Goal: Browse casually: Explore the website without a specific task or goal

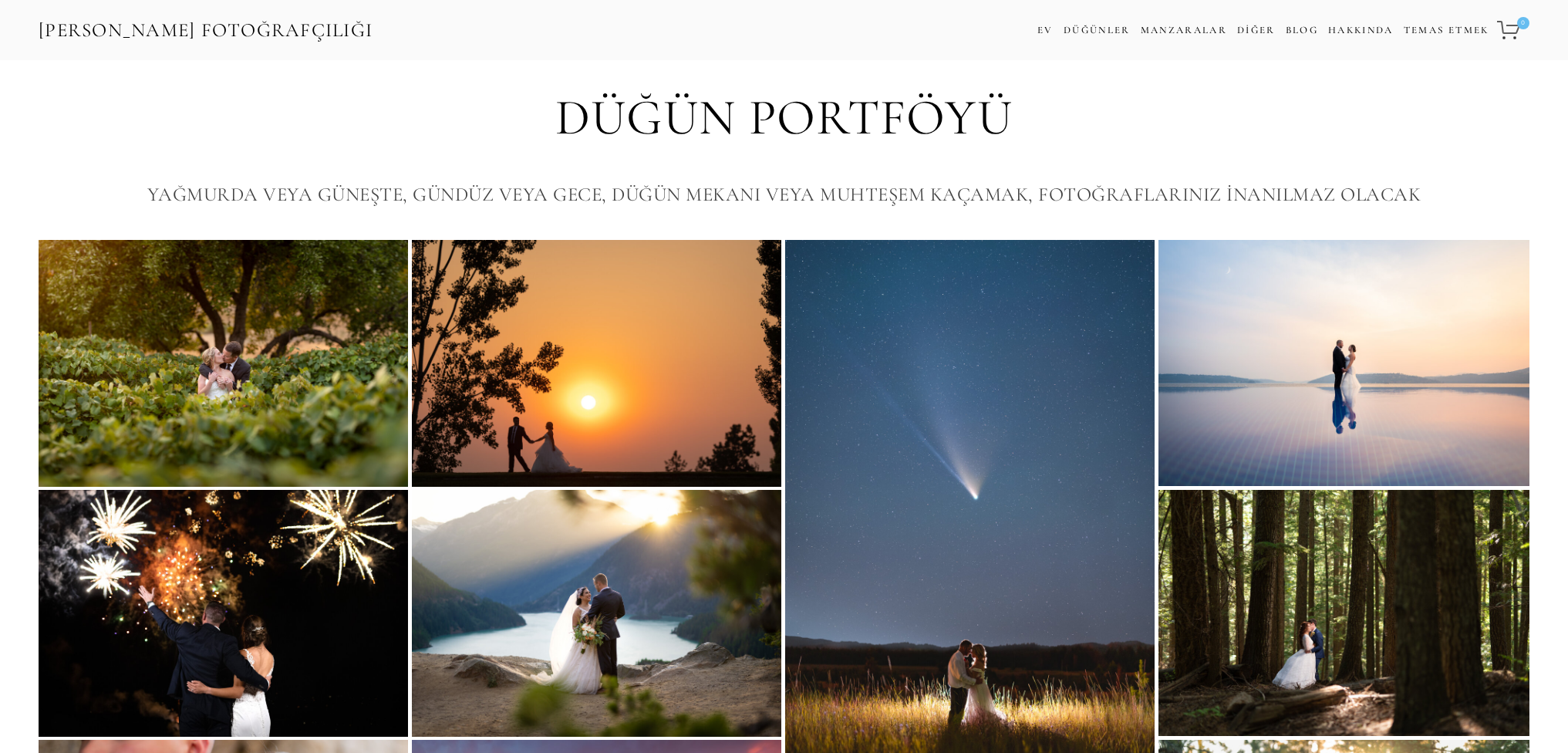
click at [1548, 173] on div "Düğün Portföyü Yağmurda veya Güneşte, Gündüz veya Gece, Düğün Mekanı veya Muhte…" at bounding box center [784, 150] width 1568 height 180
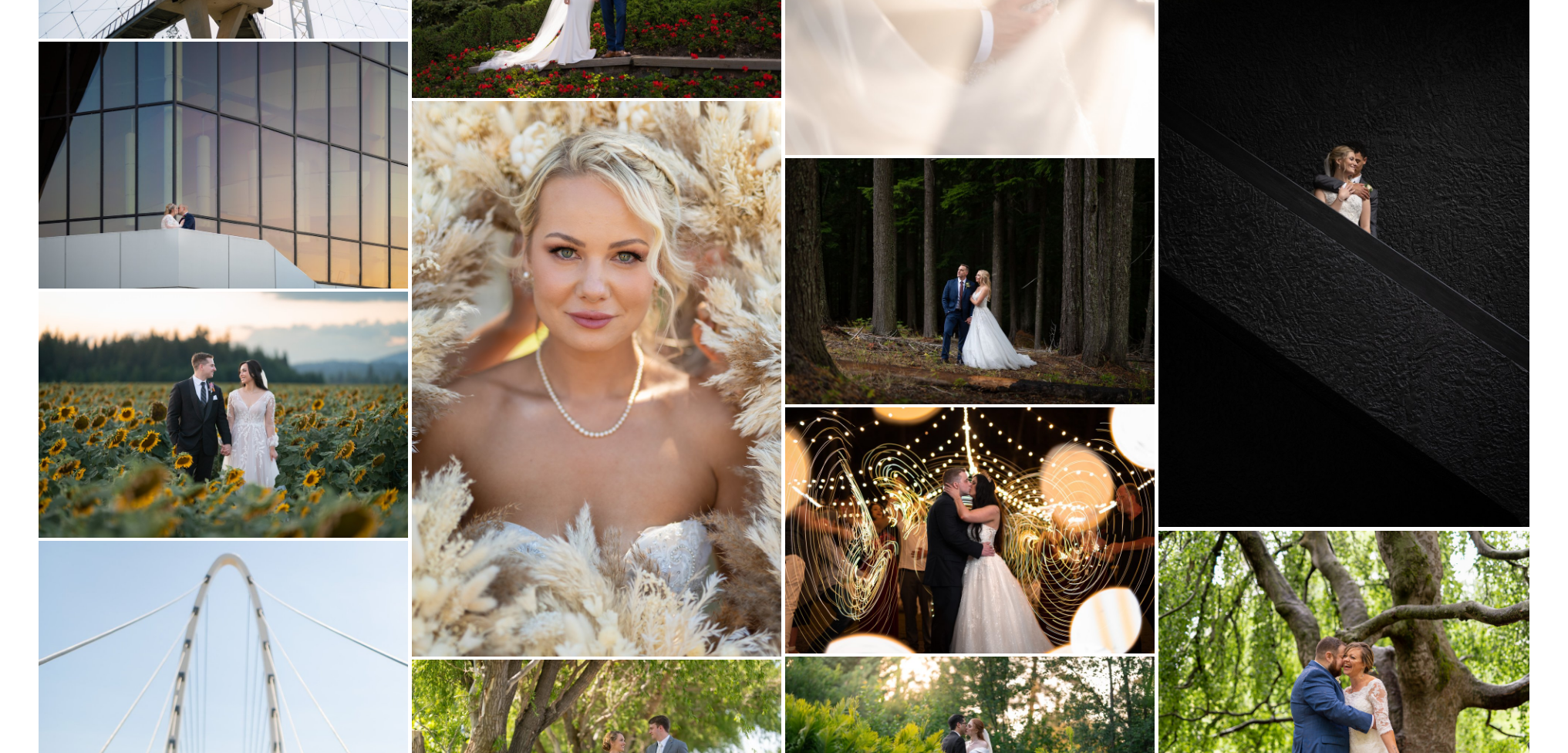
scroll to position [2084, 0]
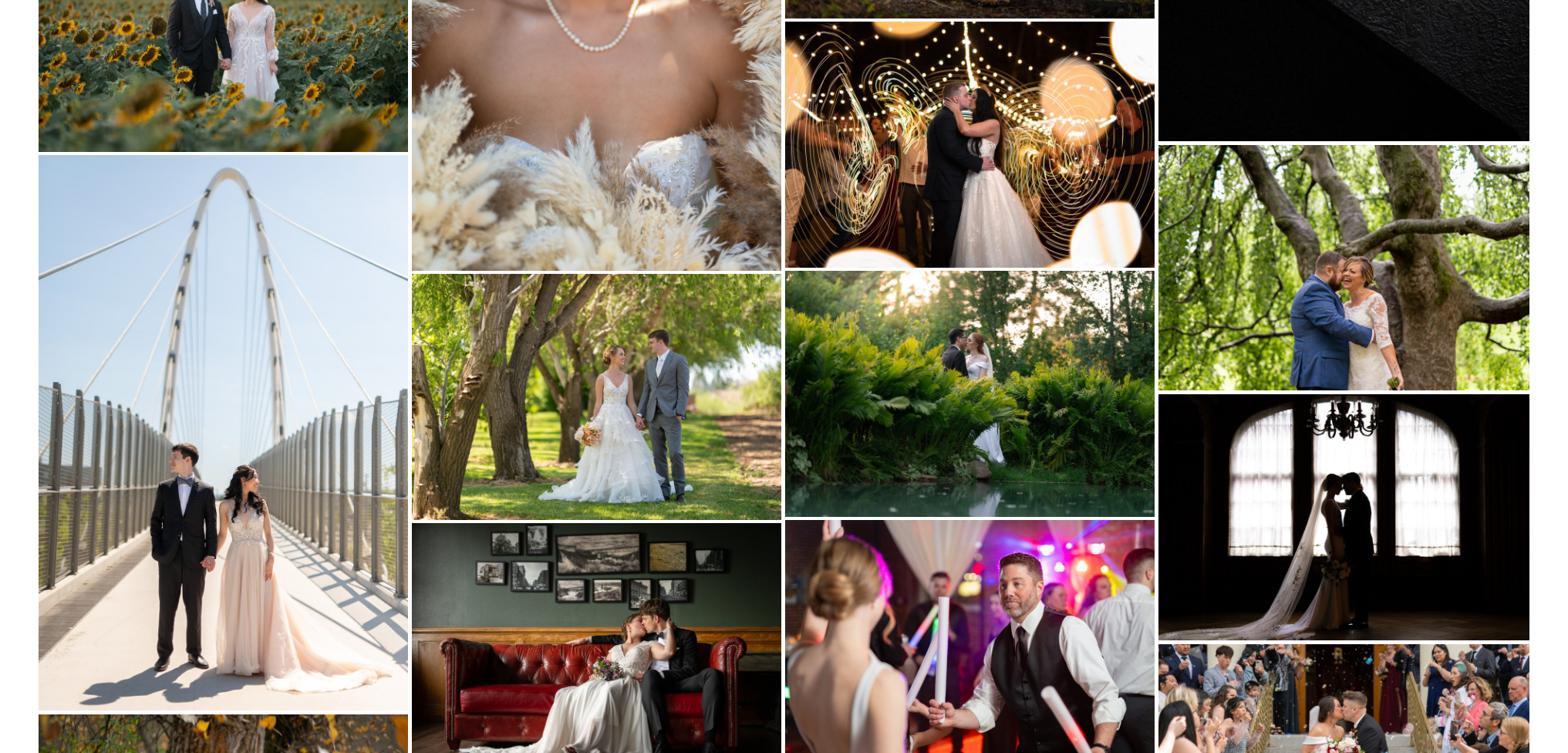
click at [657, 389] on img at bounding box center [596, 396] width 370 height 246
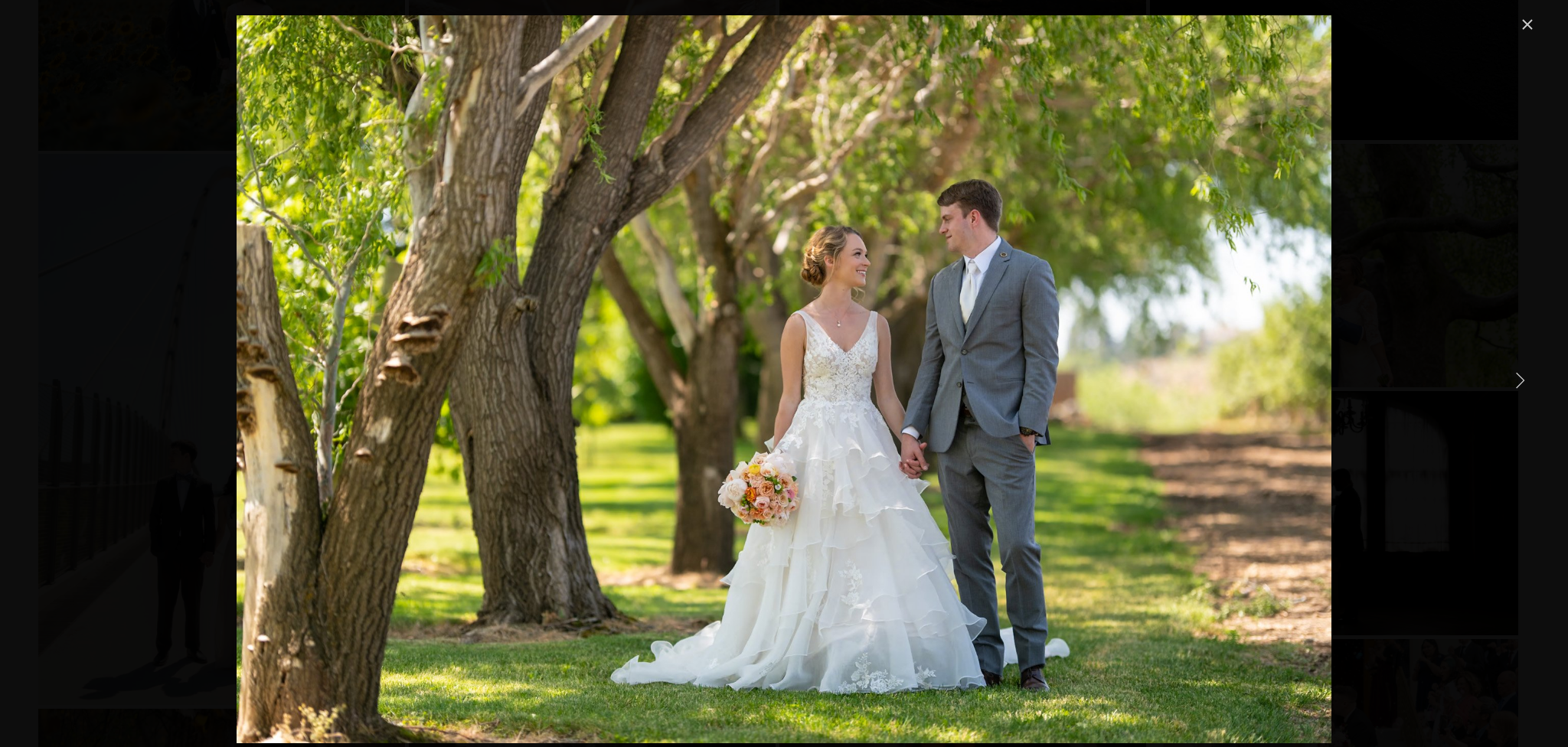
click at [1528, 384] on link "Next Item" at bounding box center [1520, 379] width 34 height 34
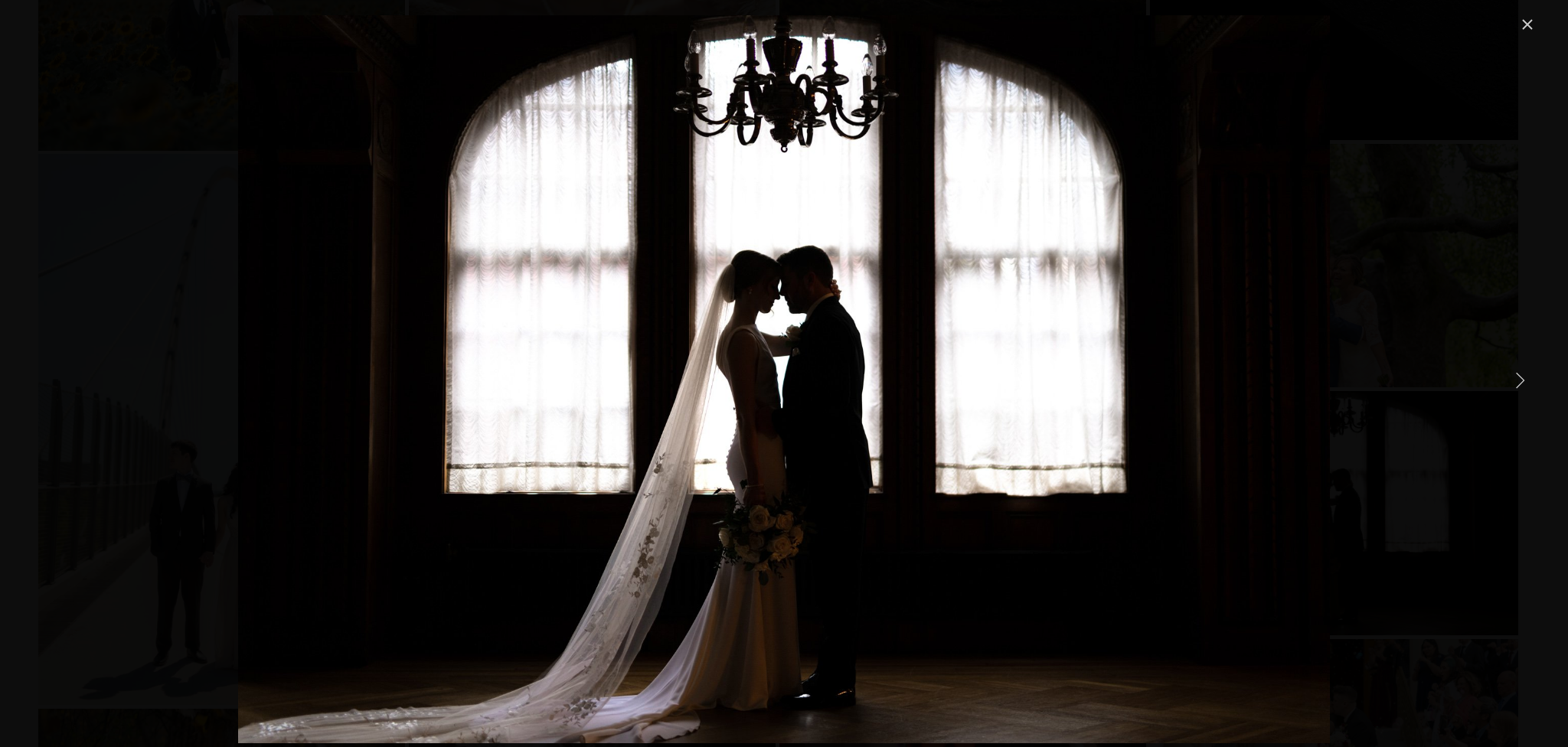
click at [1528, 384] on link "Next Item" at bounding box center [1520, 379] width 34 height 34
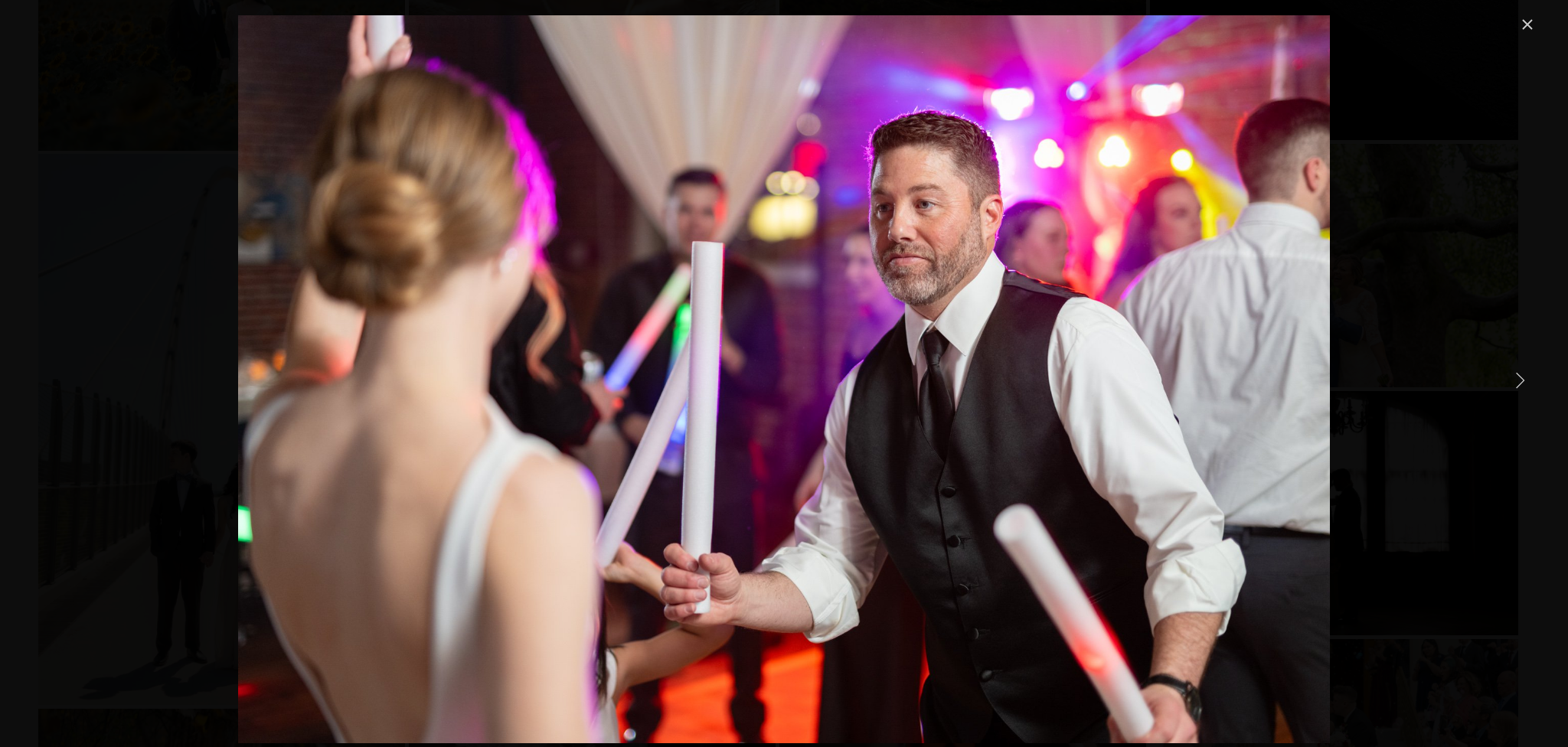
click at [1528, 384] on link "Next Item" at bounding box center [1520, 379] width 34 height 34
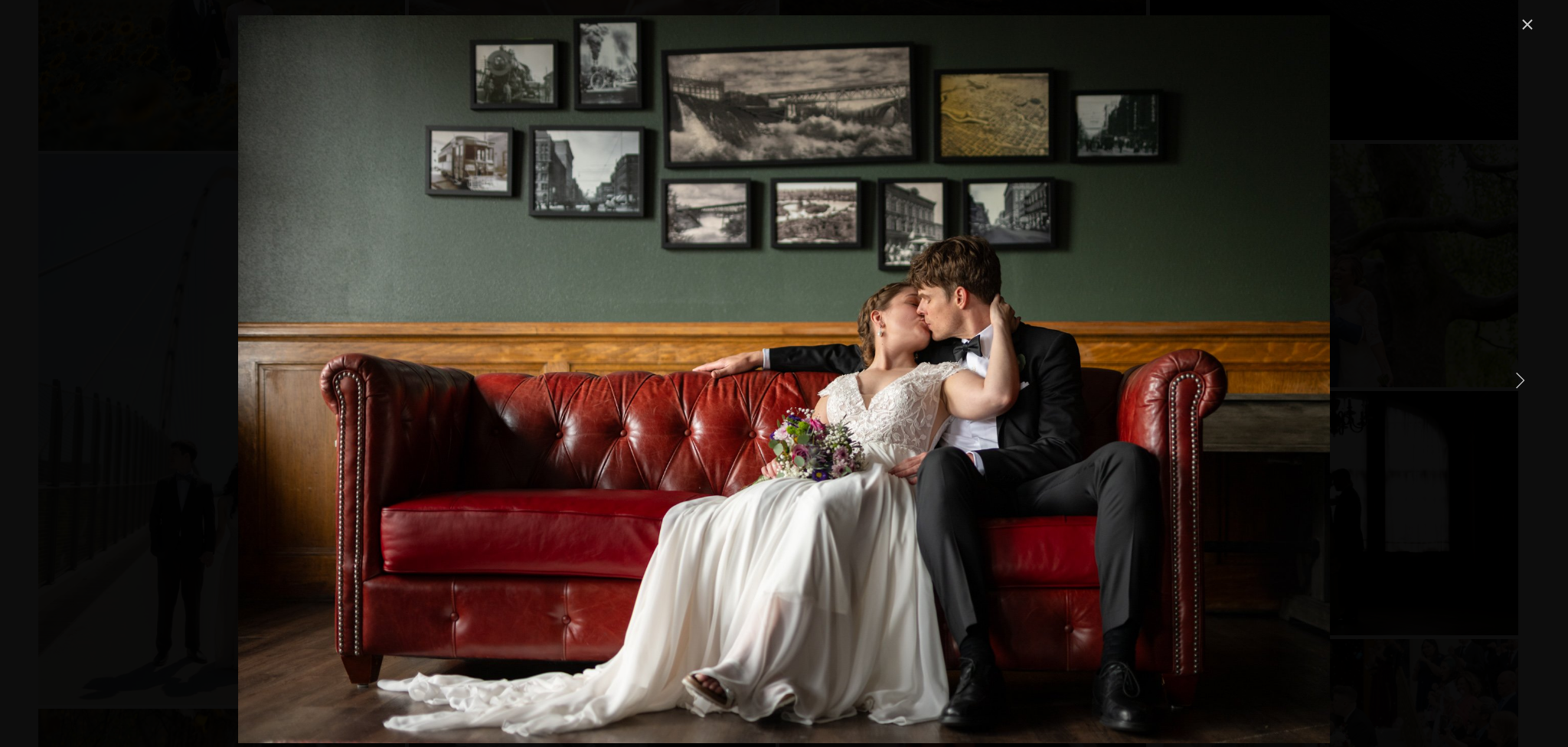
click at [1528, 384] on link "Next Item" at bounding box center [1520, 379] width 34 height 34
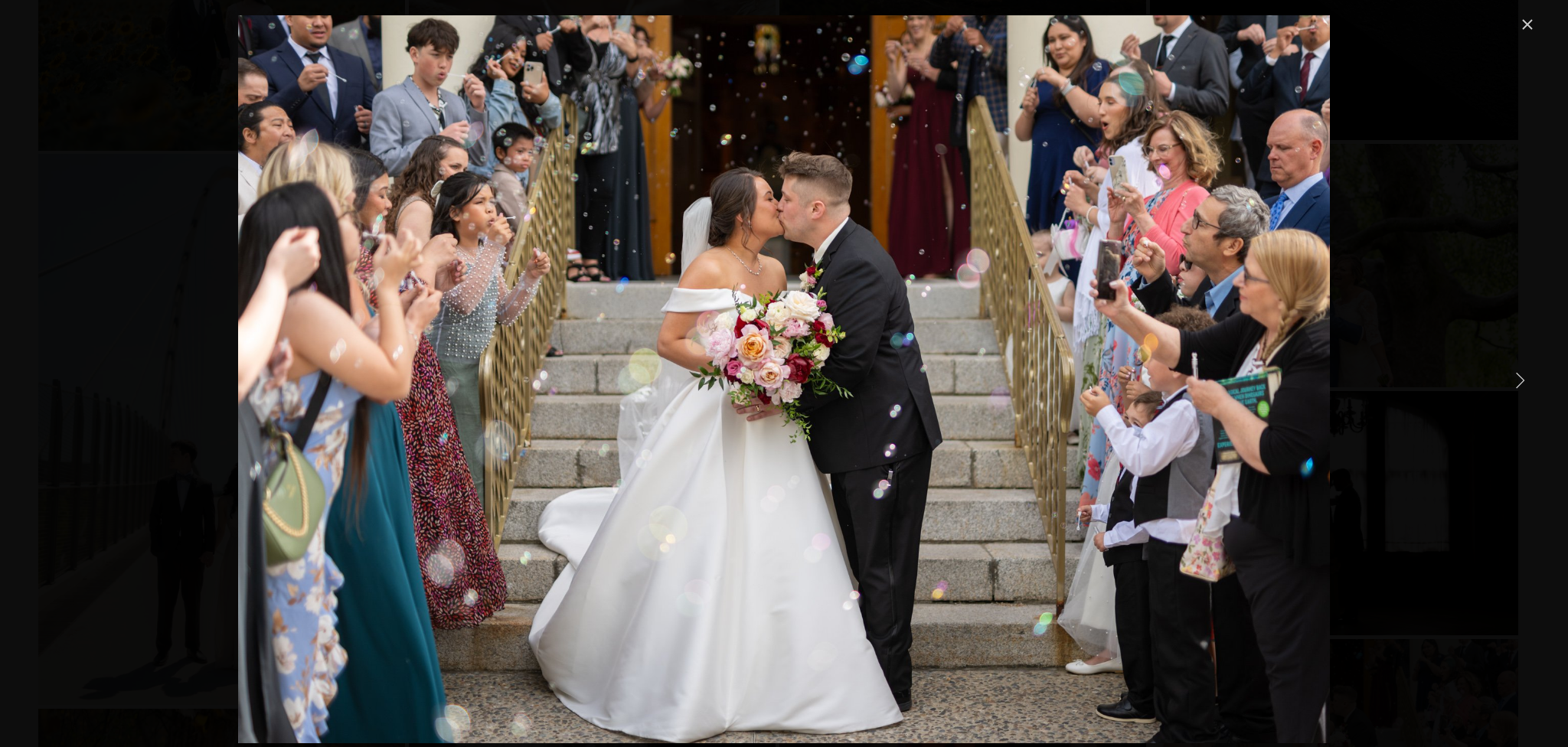
click at [1528, 384] on link "Next Item" at bounding box center [1520, 379] width 34 height 34
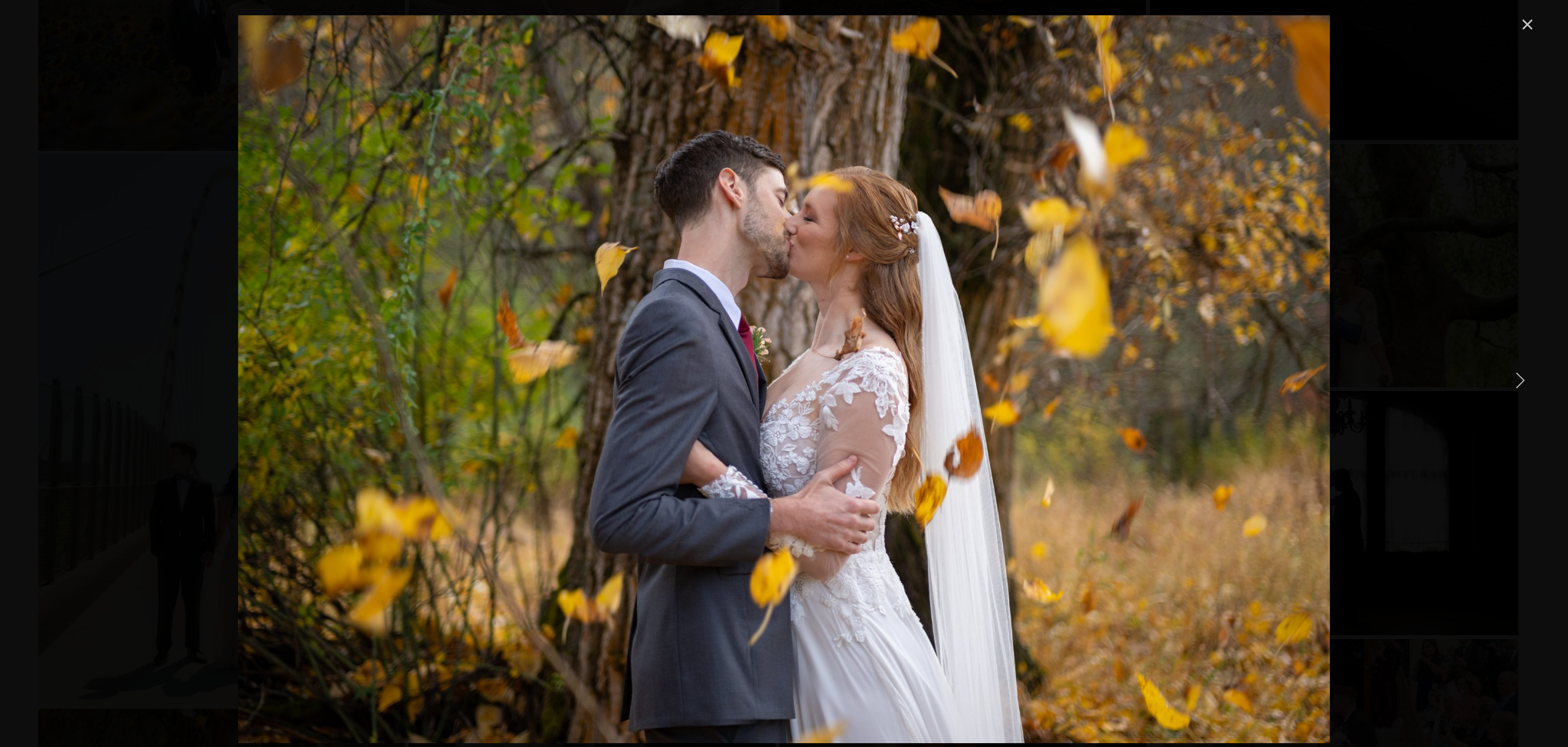
click at [1528, 384] on link "Next Item" at bounding box center [1520, 379] width 34 height 34
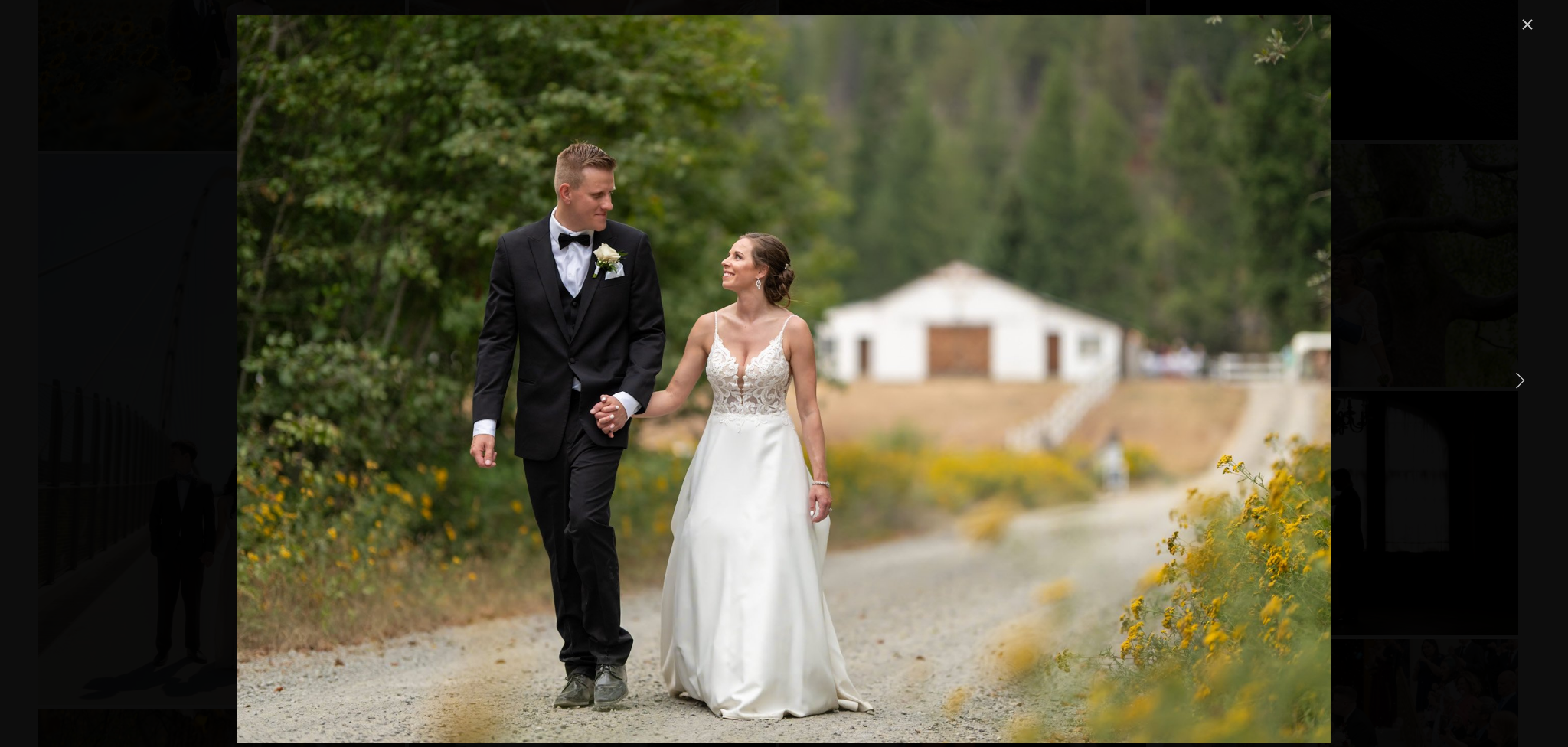
click at [1528, 384] on link "Next Item" at bounding box center [1520, 379] width 34 height 34
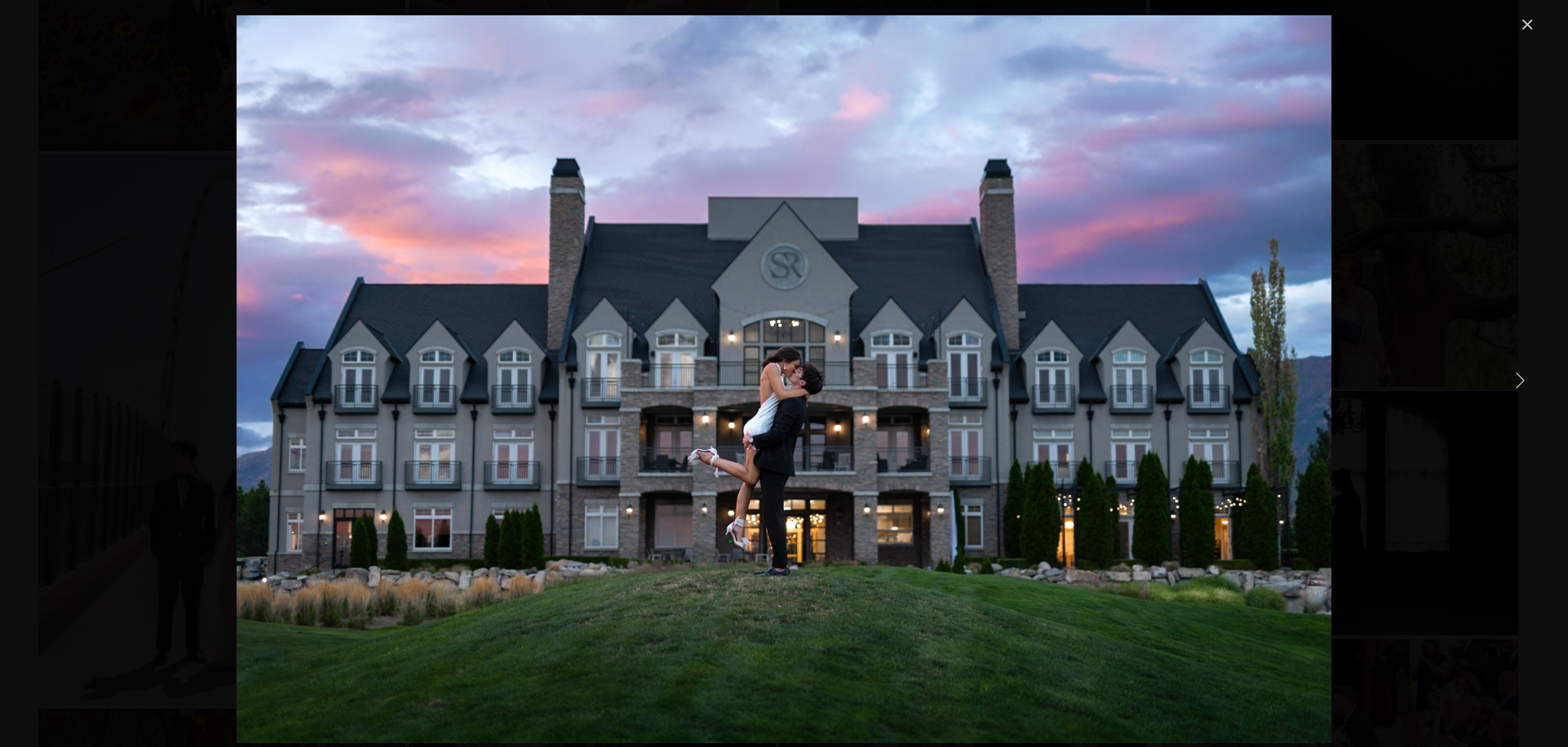
click at [1528, 384] on link "Next Item" at bounding box center [1520, 379] width 34 height 34
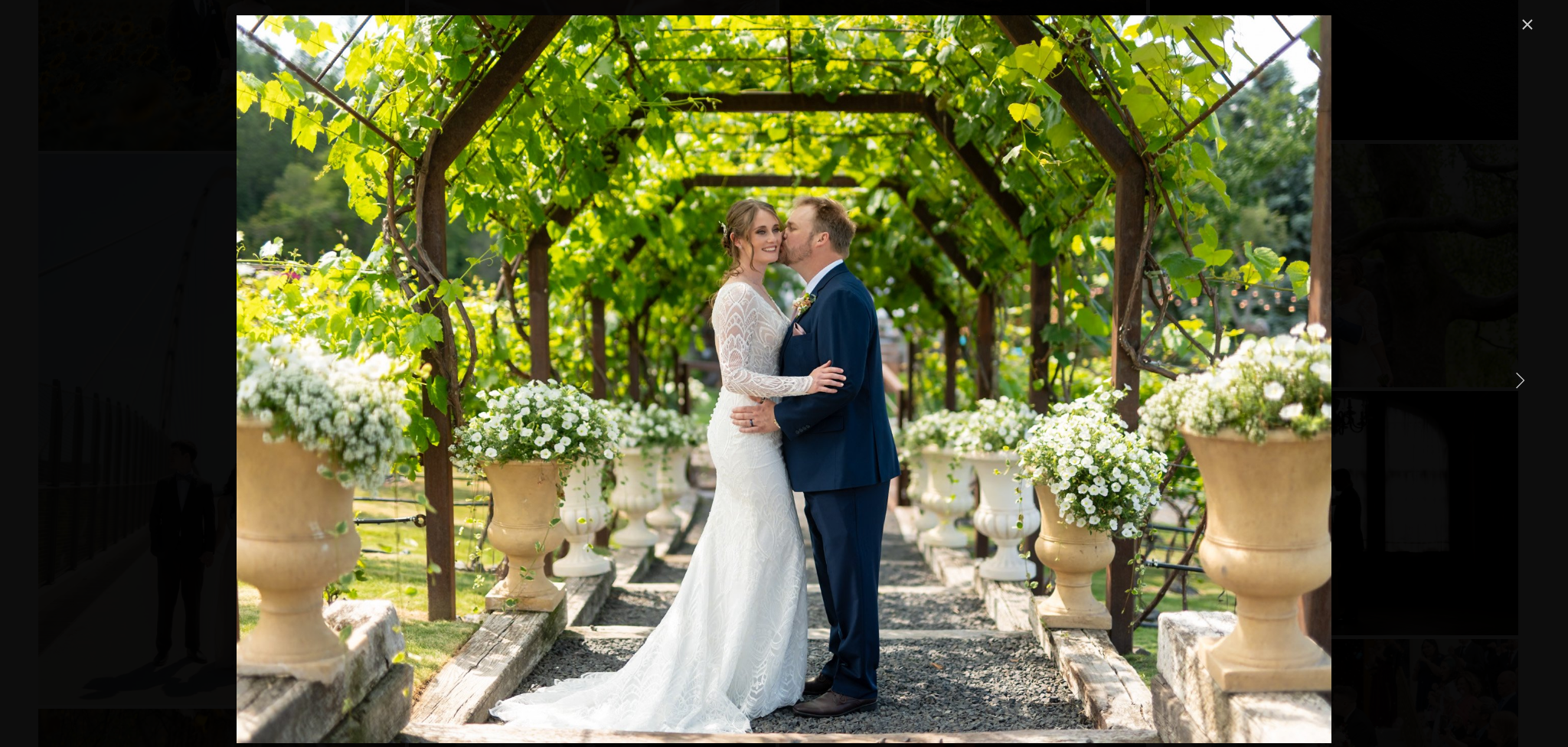
click at [1528, 384] on link "Next Item" at bounding box center [1520, 379] width 34 height 34
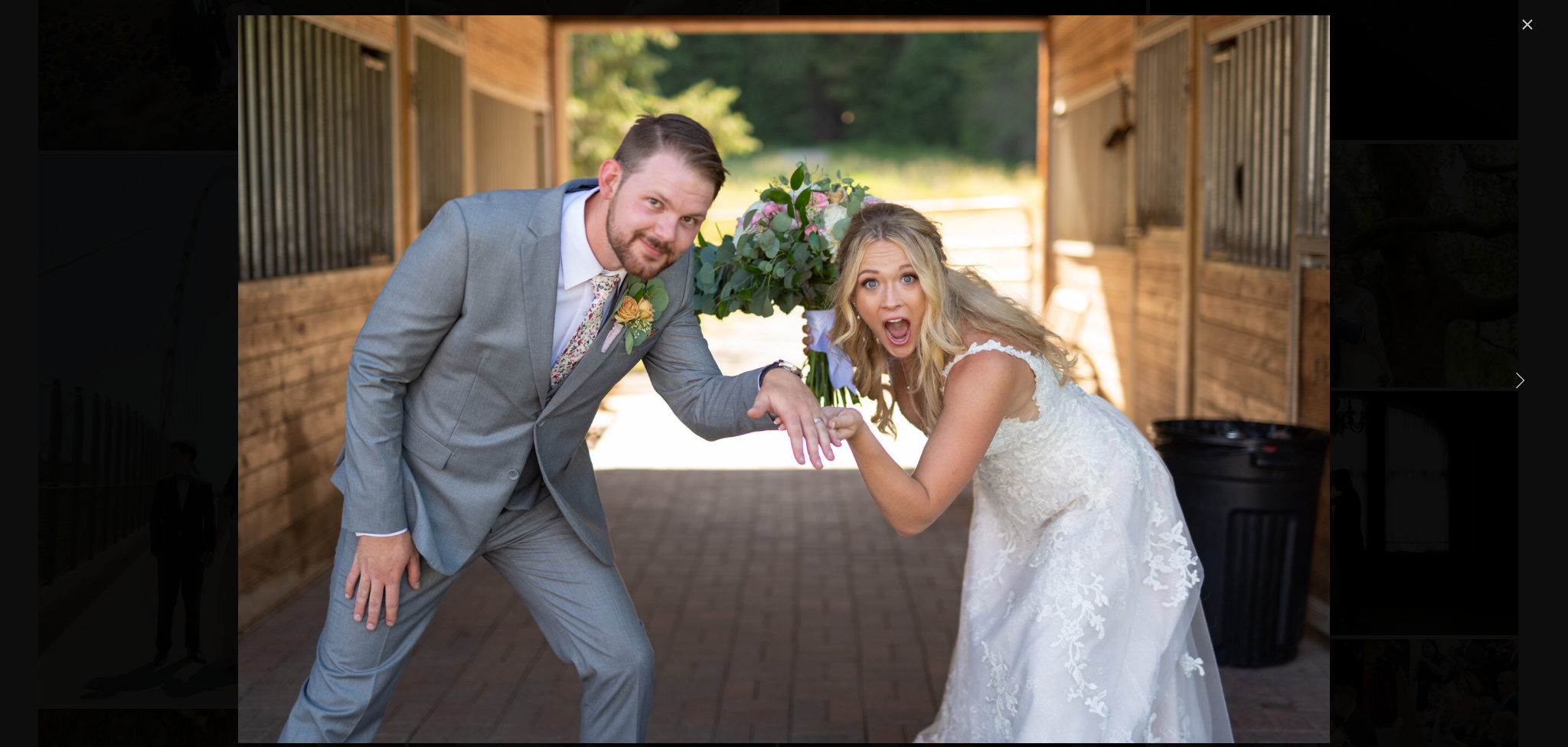
click at [1528, 384] on link "Next Item" at bounding box center [1520, 379] width 34 height 34
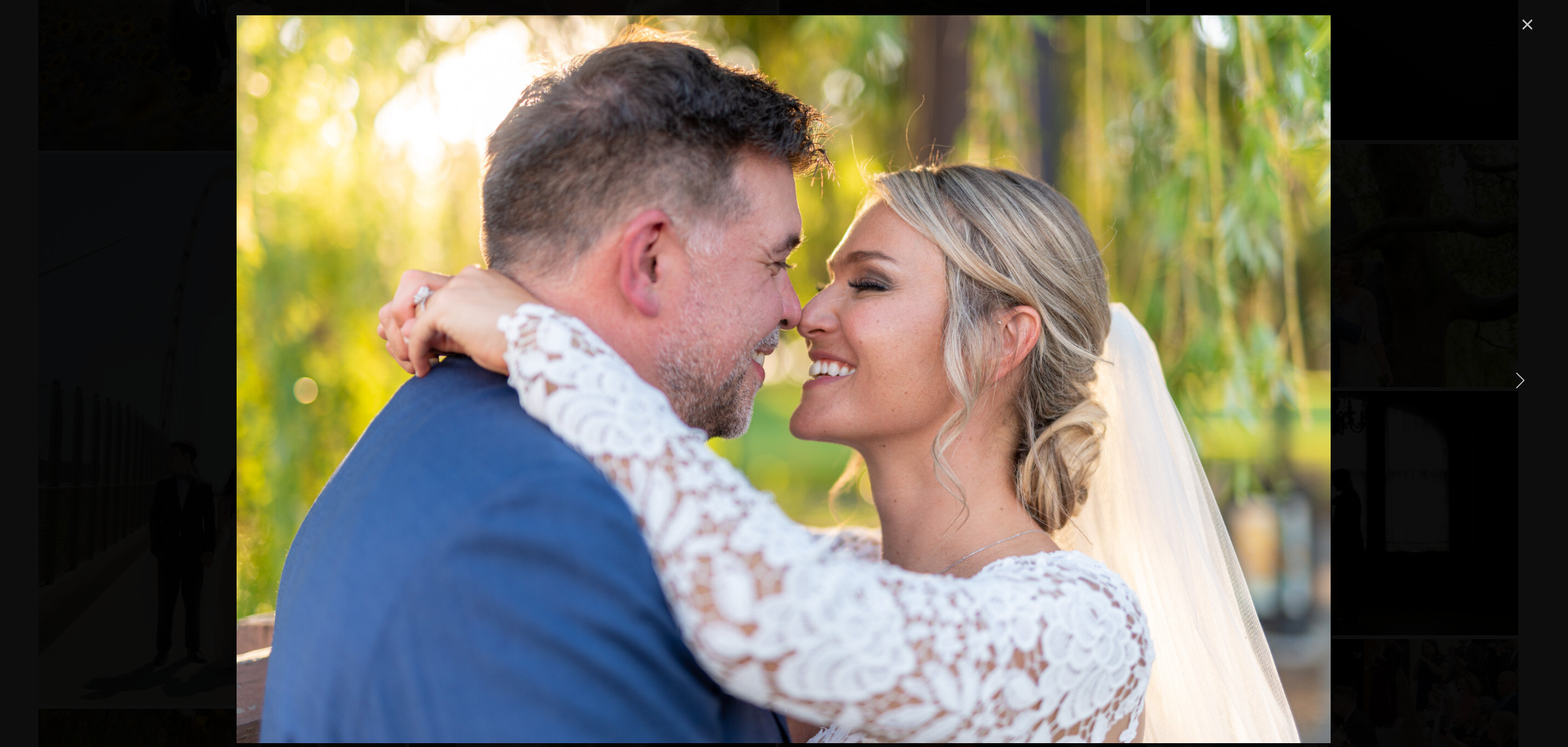
click at [1528, 384] on link "Sonraki Öğe" at bounding box center [1520, 379] width 34 height 34
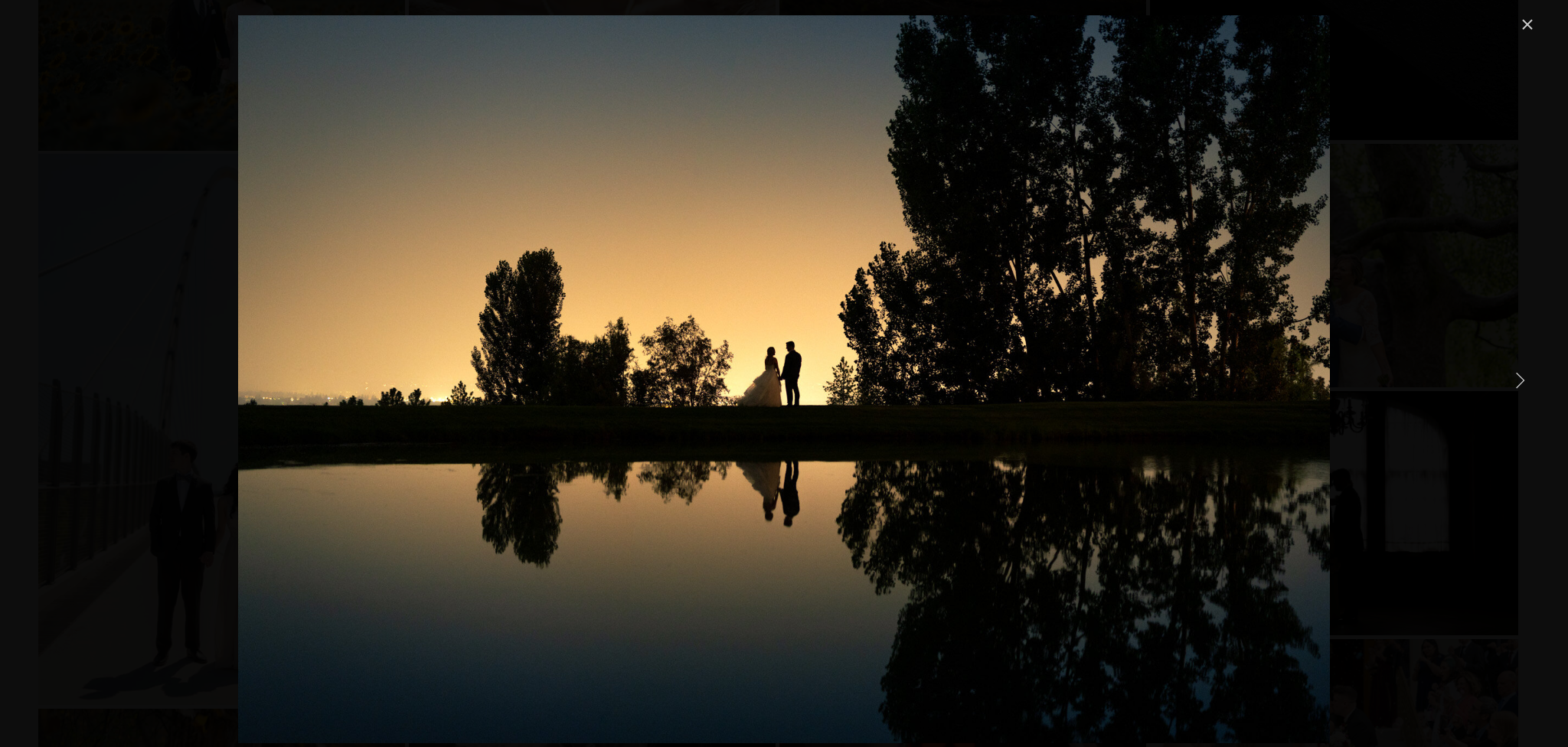
click at [1528, 384] on link "Sonraki Öğe" at bounding box center [1520, 379] width 34 height 34
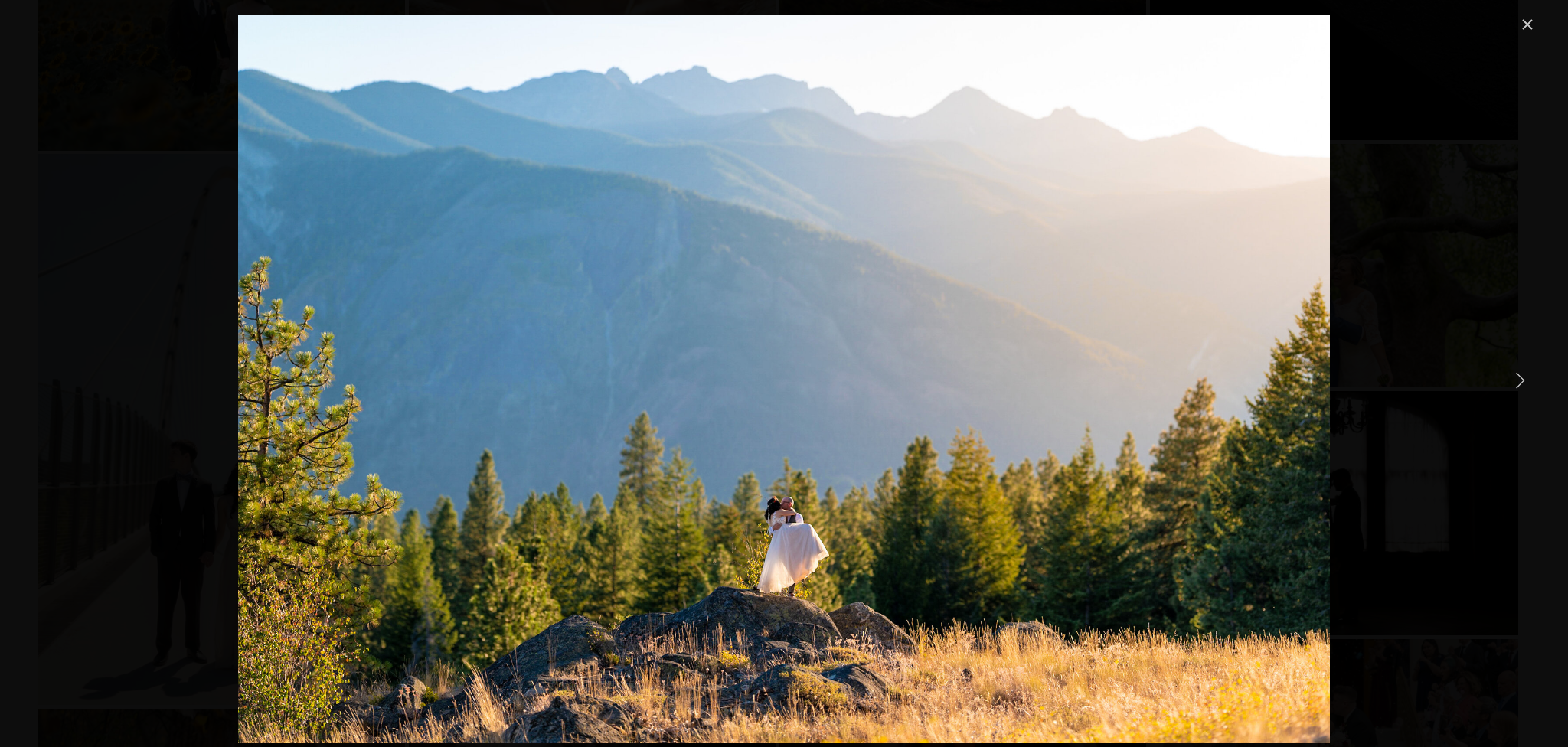
click at [1528, 384] on link "Sonraki Öğe" at bounding box center [1520, 379] width 34 height 34
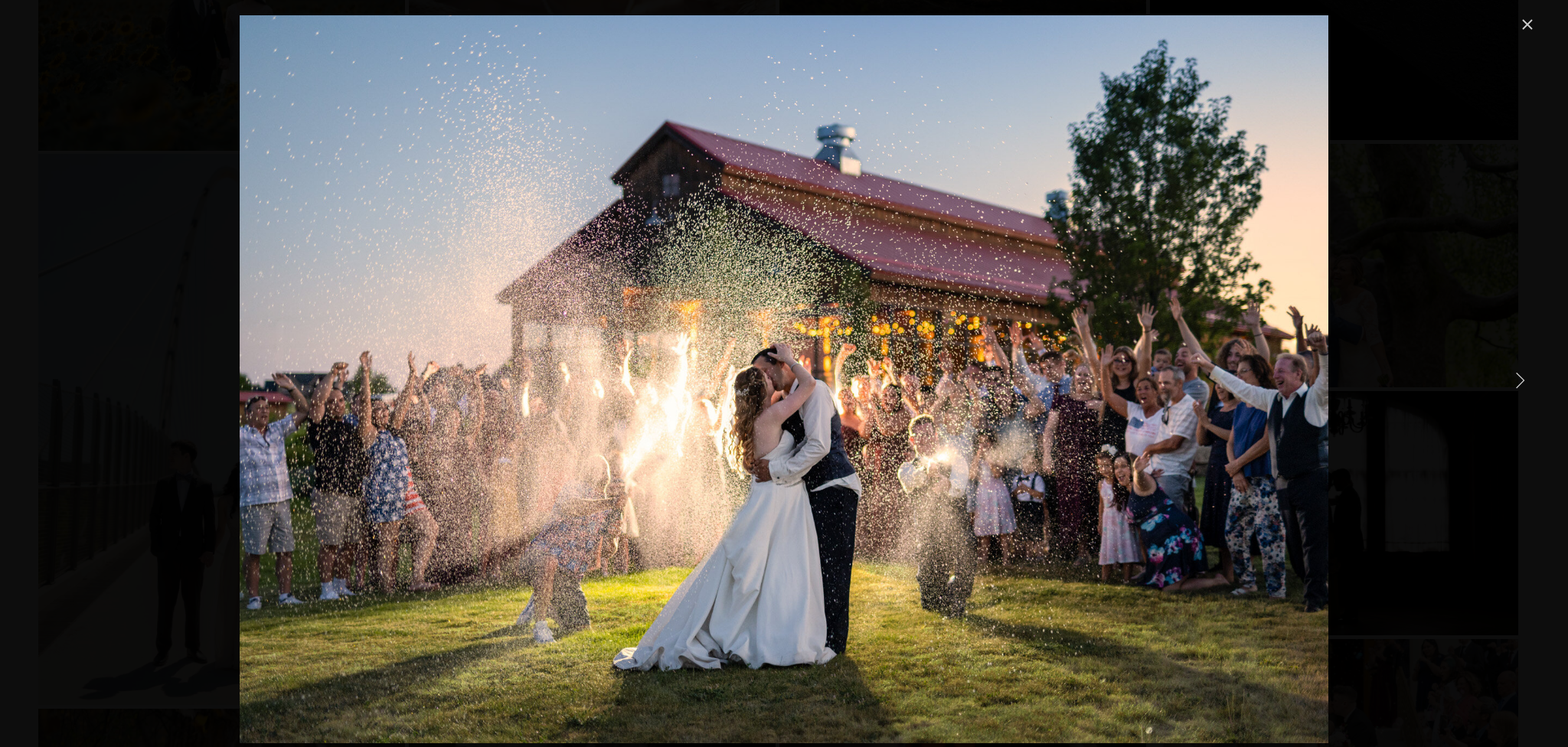
click at [1528, 384] on link "Sonraki Öğe" at bounding box center [1520, 379] width 34 height 34
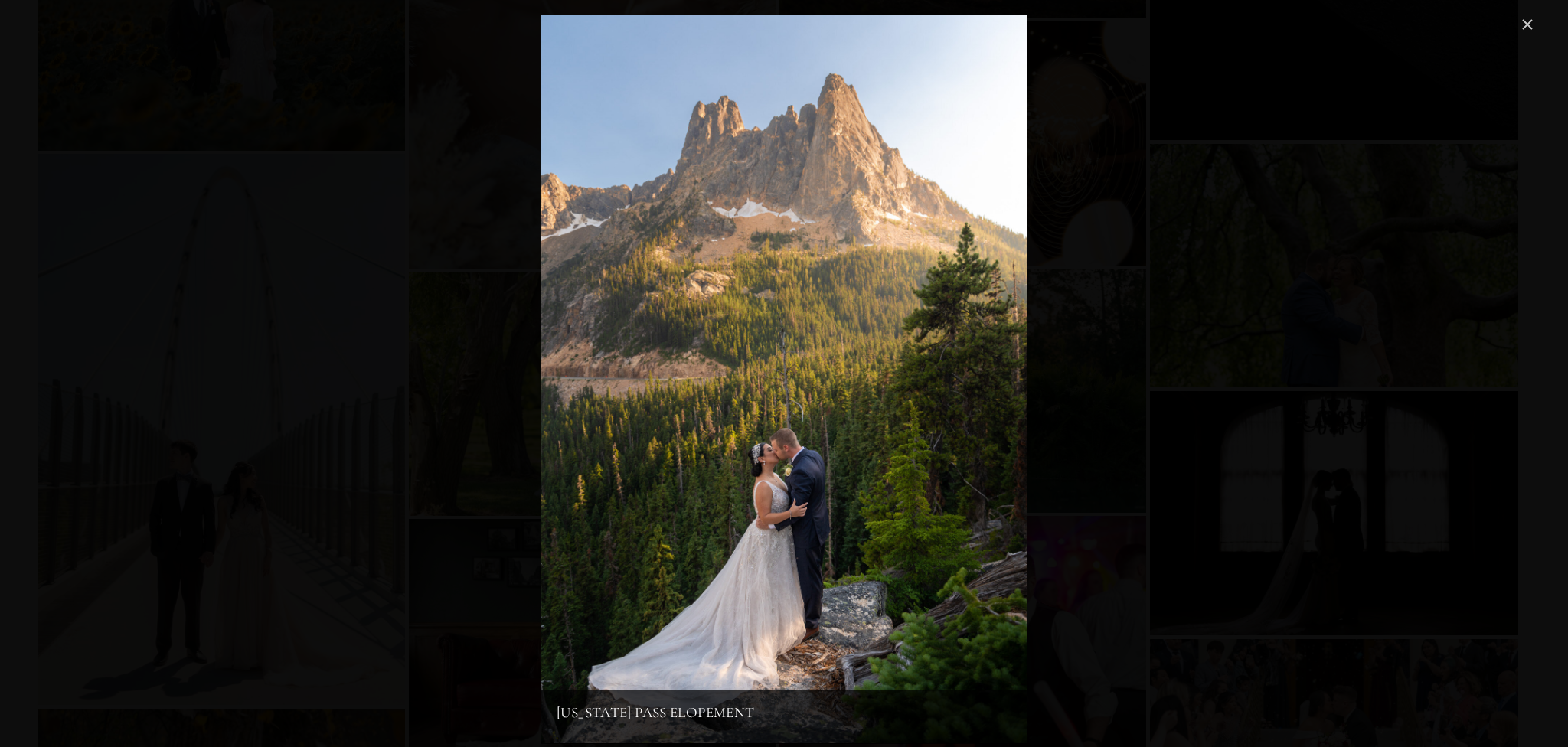
drag, startPoint x: 964, startPoint y: 315, endPoint x: 1482, endPoint y: 346, distance: 518.9
click at [1480, 344] on div "[US_STATE] Pass Elopement" at bounding box center [783, 379] width 1505 height 728
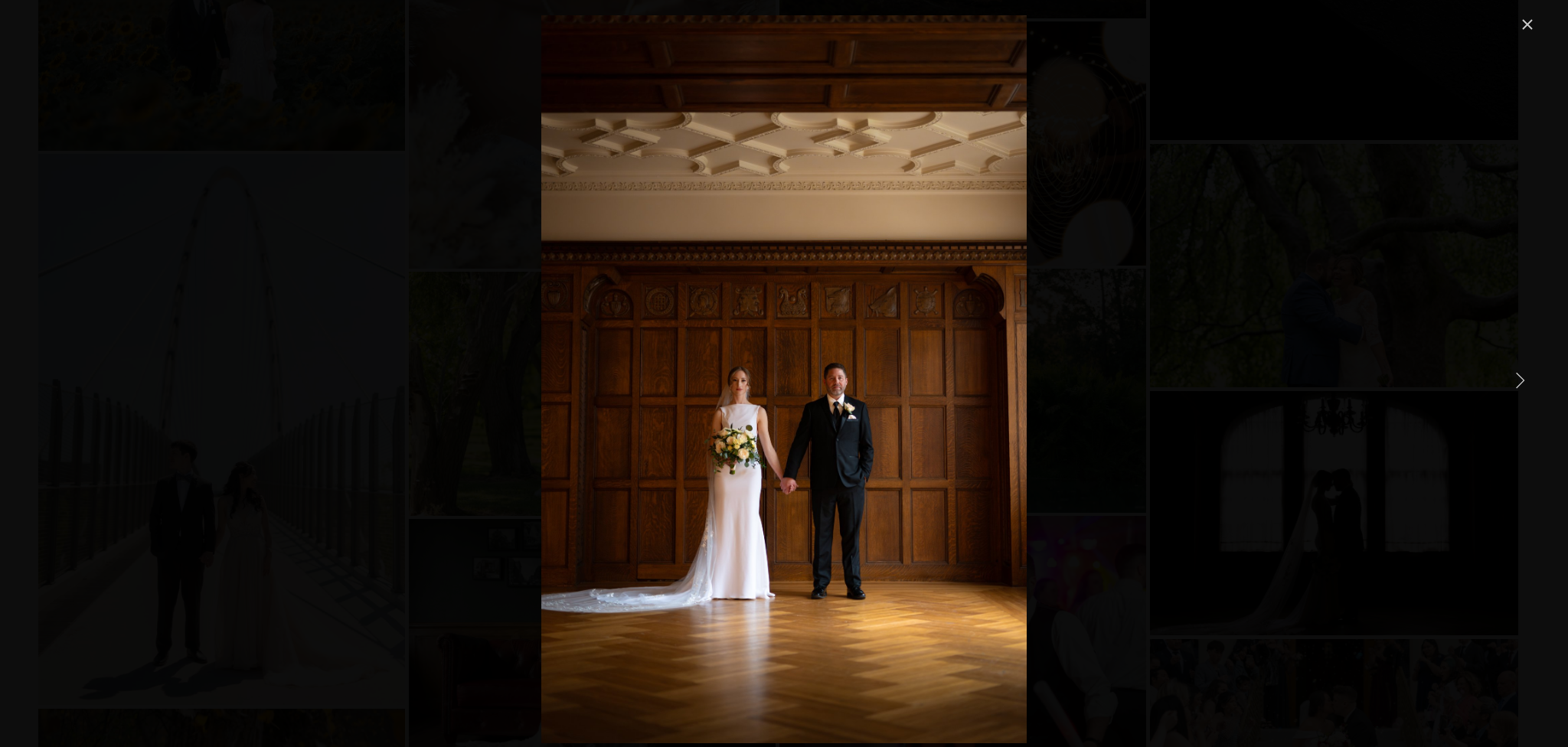
click at [1530, 18] on link "Kapalı" at bounding box center [1527, 25] width 18 height 18
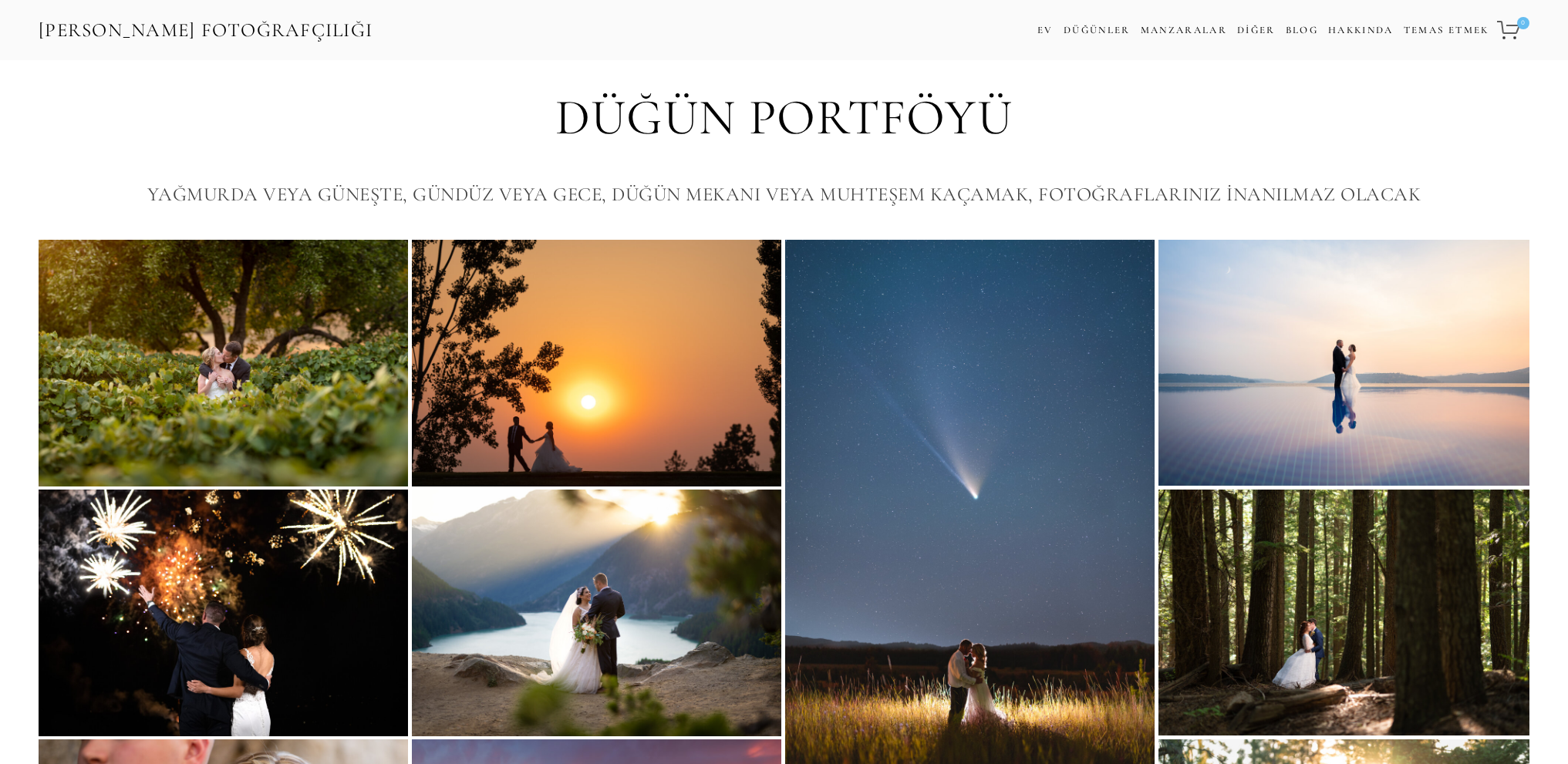
click at [186, 30] on font "[PERSON_NAME] Fotoğrafçılığı" at bounding box center [206, 30] width 334 height 23
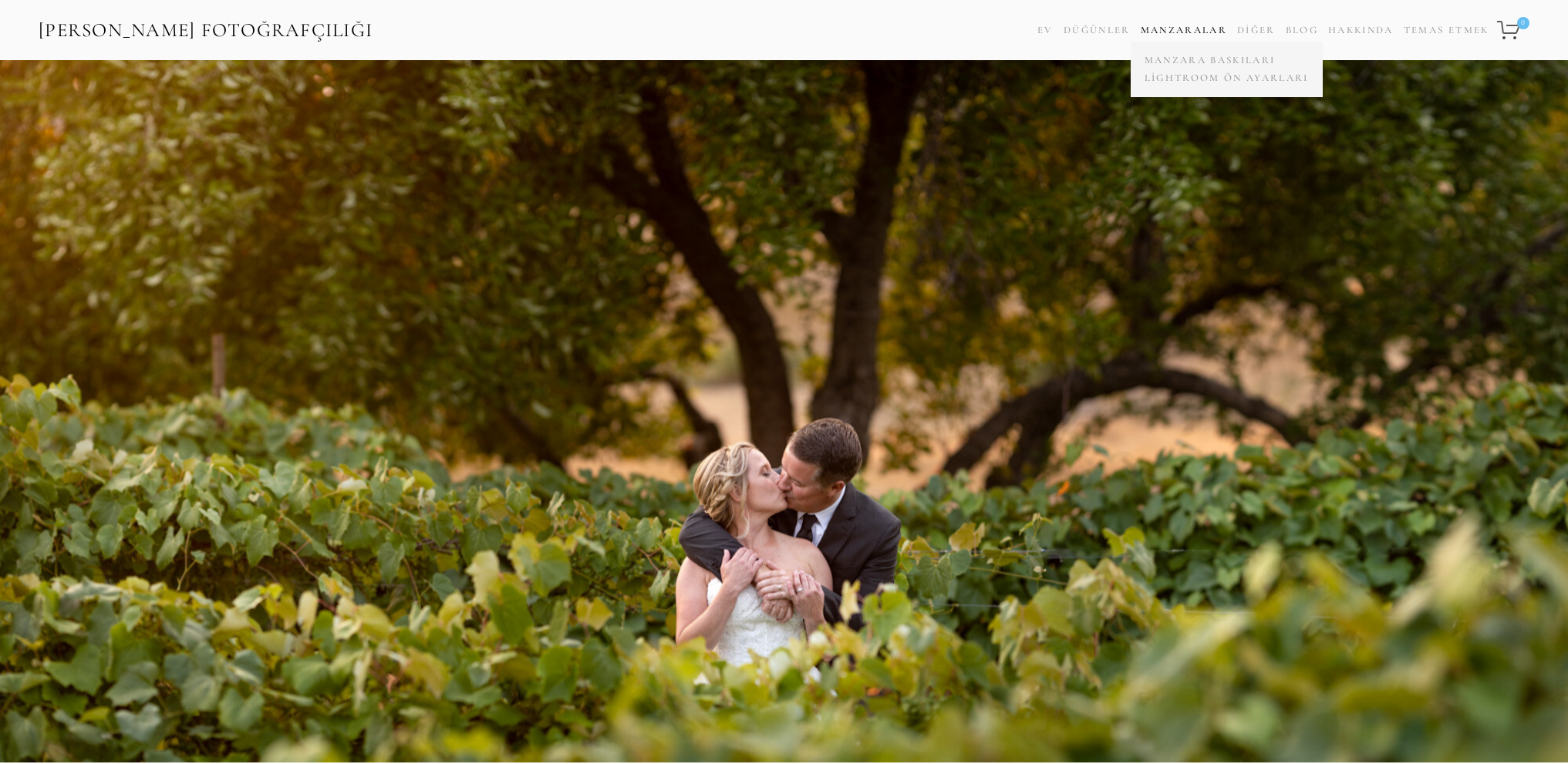
click at [1175, 27] on font "Manzaralar" at bounding box center [1183, 30] width 86 height 12
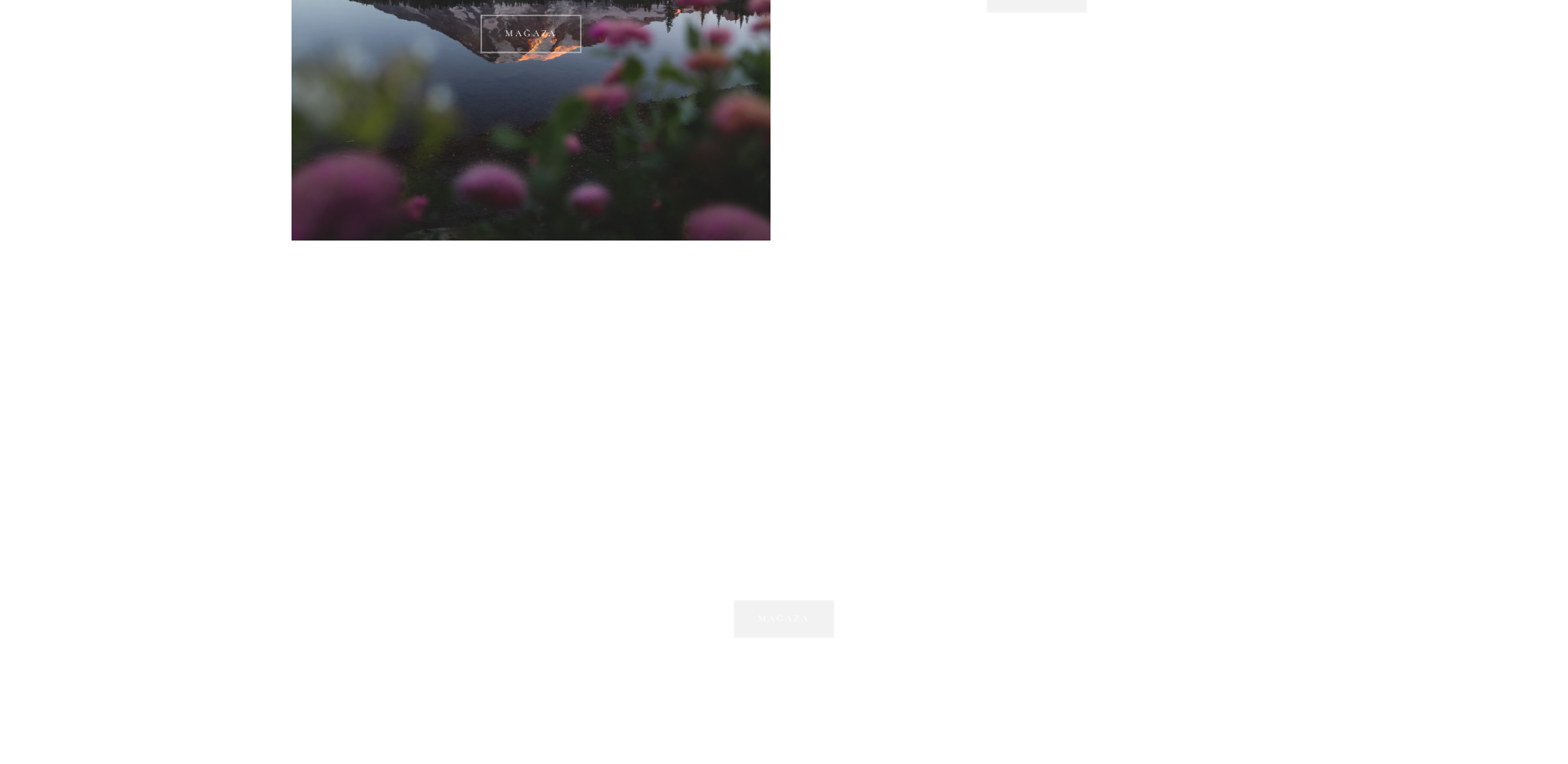
scroll to position [2467, 0]
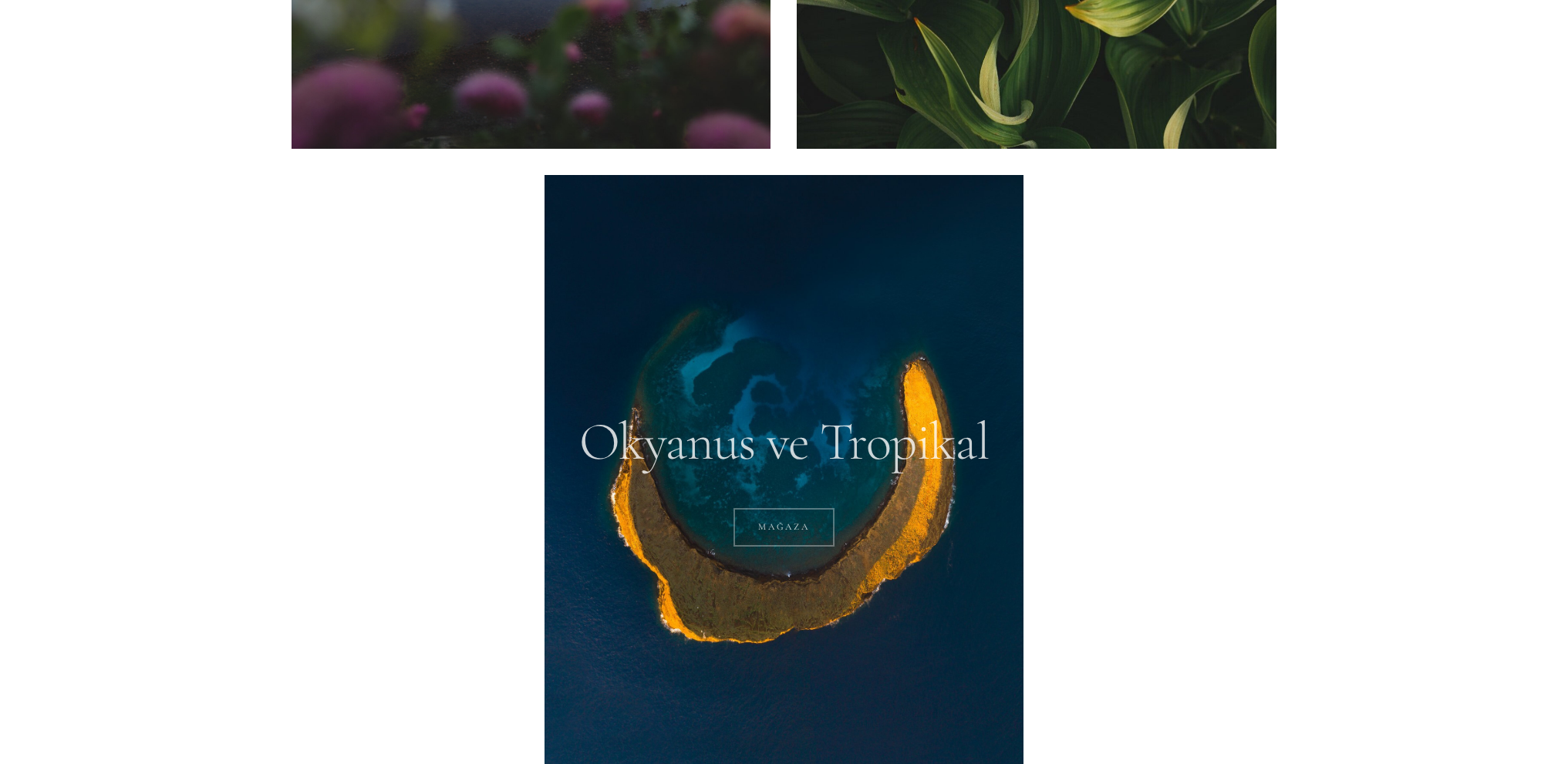
click at [756, 530] on link "MAĞAZA" at bounding box center [784, 528] width 101 height 39
click at [791, 526] on font "MAĞAZA" at bounding box center [784, 526] width 51 height 11
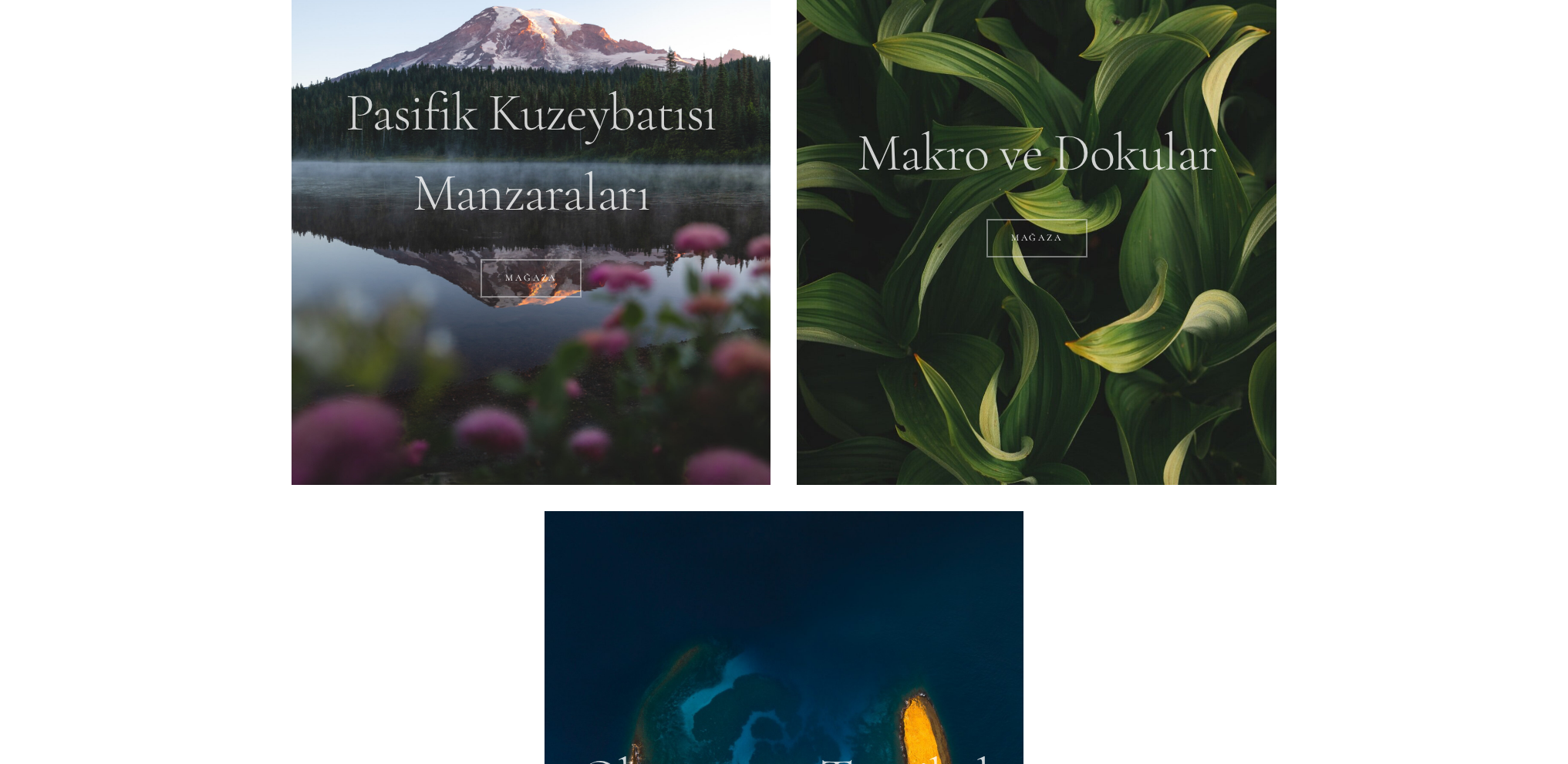
scroll to position [2005, 0]
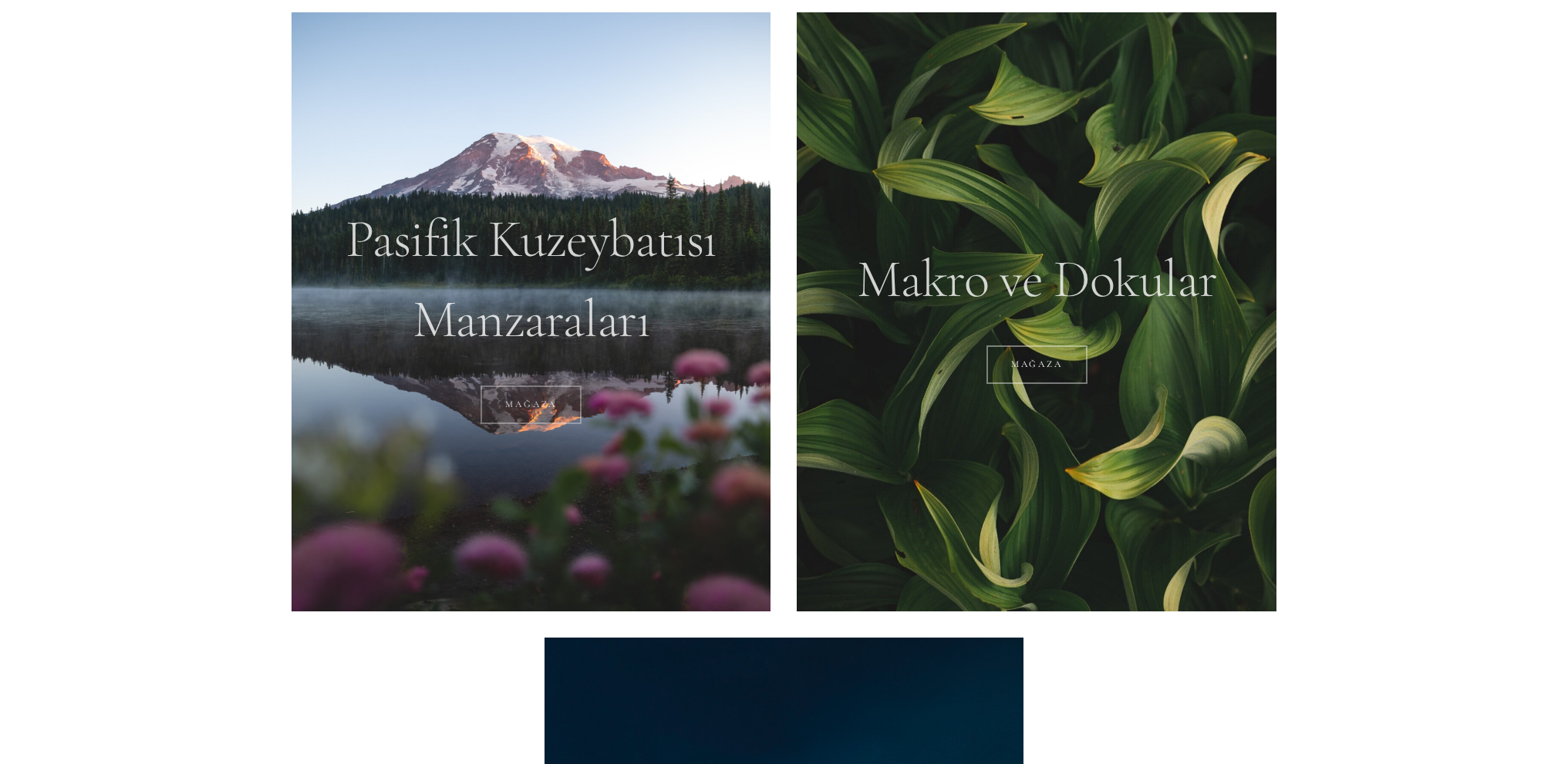
click at [526, 394] on link "MAĞAZA" at bounding box center [531, 404] width 101 height 39
